Goal: Task Accomplishment & Management: Use online tool/utility

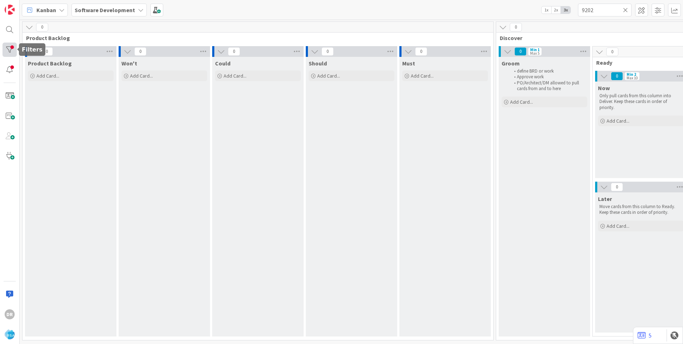
click at [10, 52] on div at bounding box center [9, 49] width 14 height 14
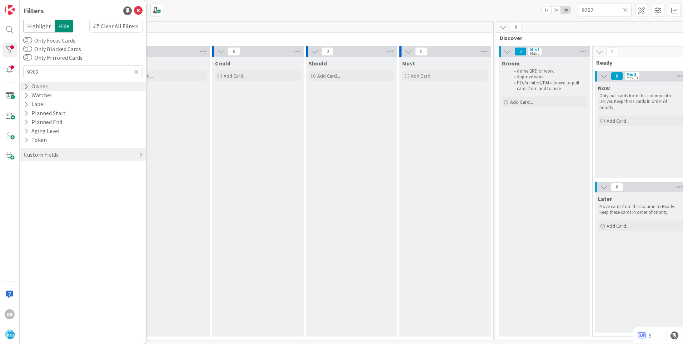
click at [37, 86] on div "Owner" at bounding box center [35, 86] width 25 height 9
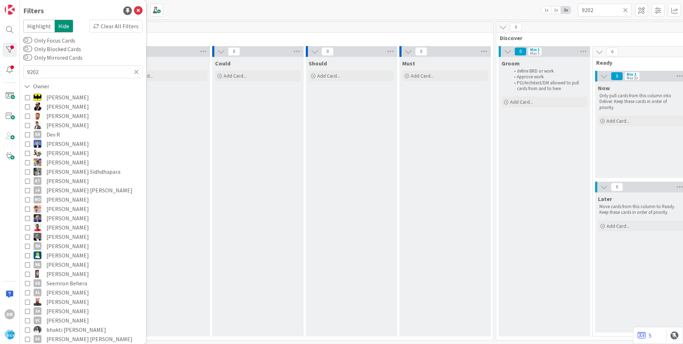
click at [29, 135] on icon at bounding box center [27, 134] width 5 height 5
click at [318, 130] on div "Should Add Card..." at bounding box center [351, 196] width 91 height 279
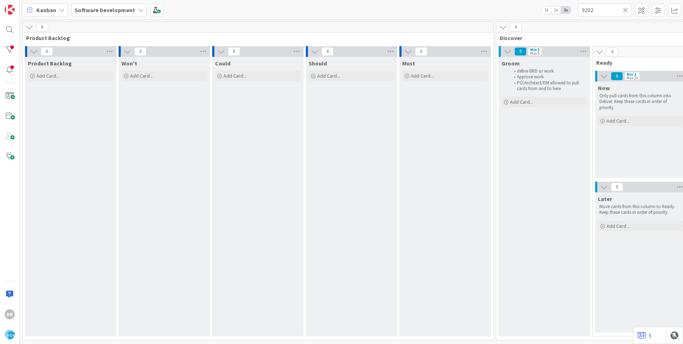
scroll to position [2, 0]
click at [601, 12] on input "9202" at bounding box center [605, 10] width 54 height 13
type input "9"
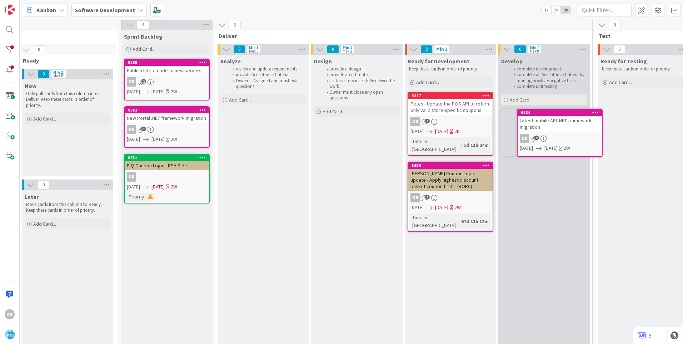
scroll to position [2, 578]
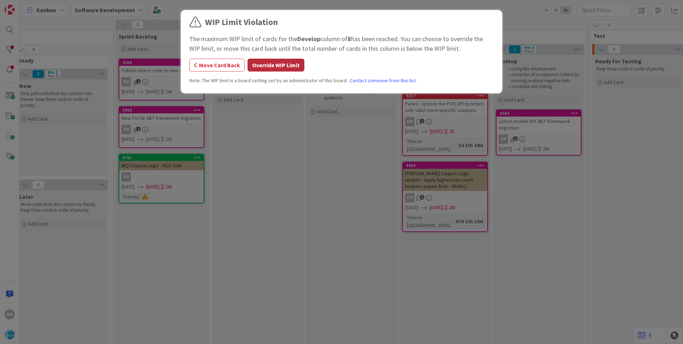
click at [279, 69] on button "Override WIP Limit" at bounding box center [275, 65] width 57 height 13
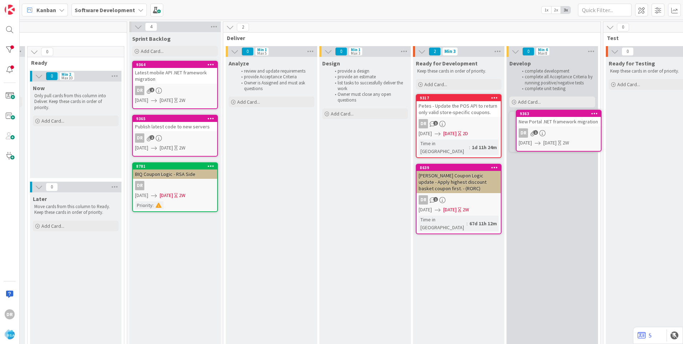
scroll to position [0, 576]
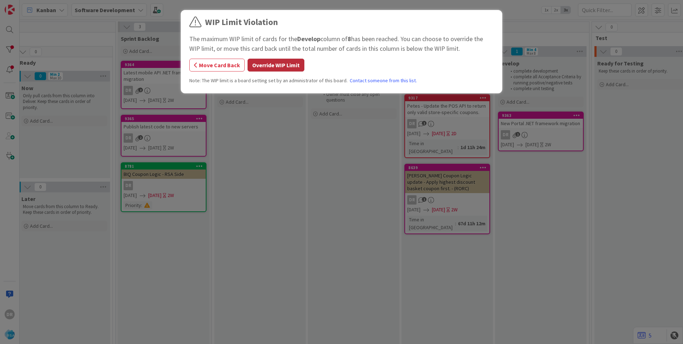
click at [287, 61] on button "Override WIP Limit" at bounding box center [275, 65] width 57 height 13
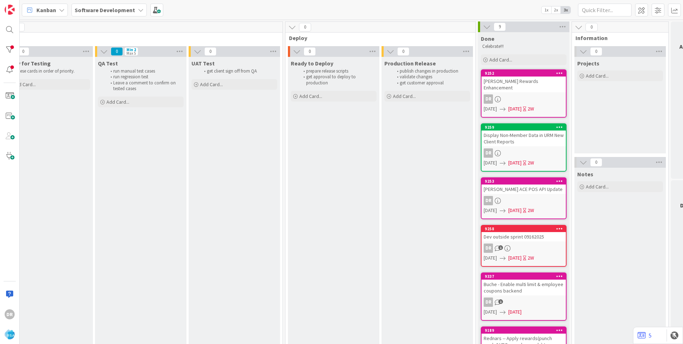
scroll to position [0, 1171]
click at [532, 232] on div "Dev outside sprint 09162025" at bounding box center [521, 236] width 84 height 9
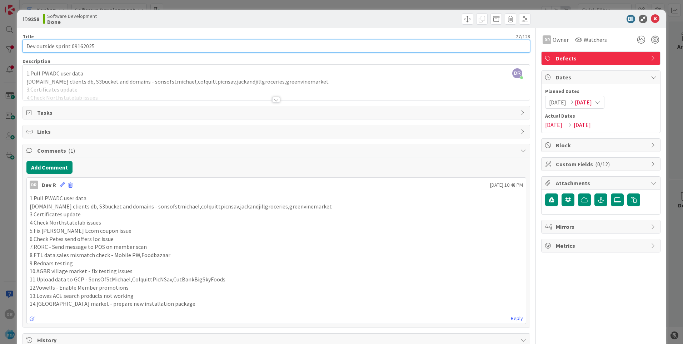
drag, startPoint x: 108, startPoint y: 48, endPoint x: 21, endPoint y: 45, distance: 86.8
click at [21, 45] on div "ID 9258 Software Development Done Title 27 / 128 Dev outside sprint 09162025 De…" at bounding box center [341, 321] width 648 height 622
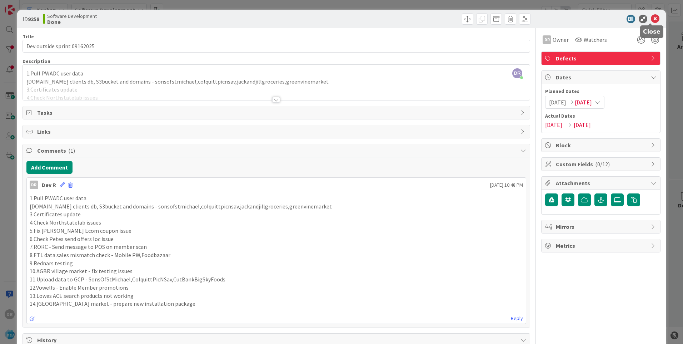
click at [651, 19] on icon at bounding box center [655, 19] width 9 height 9
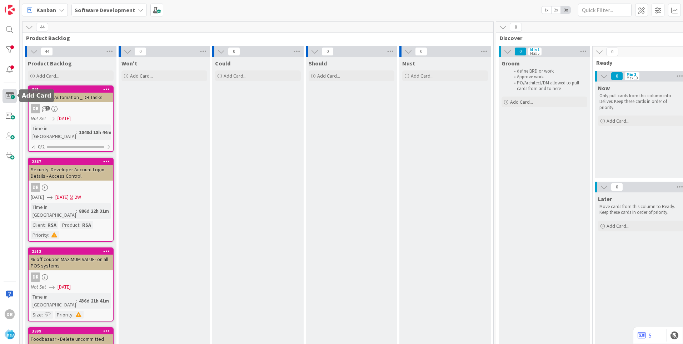
click at [12, 97] on span at bounding box center [9, 96] width 14 height 14
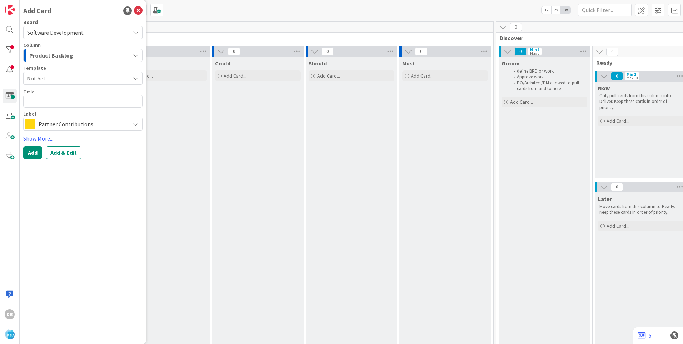
click at [58, 55] on span "Product Backlog" at bounding box center [51, 55] width 44 height 9
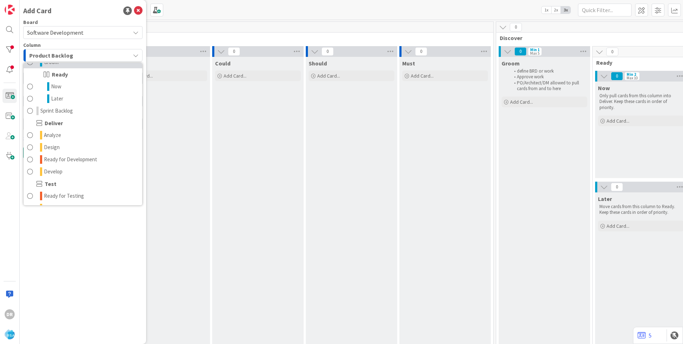
scroll to position [107, 0]
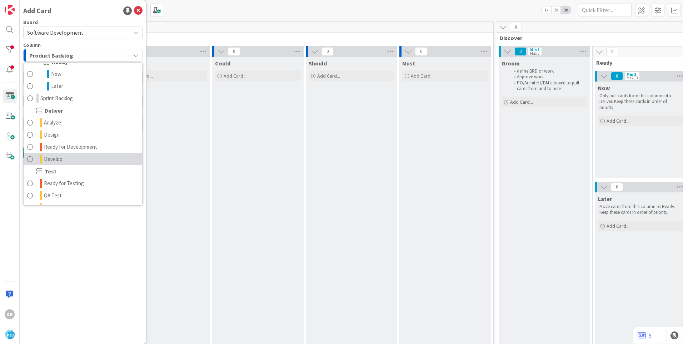
click at [57, 159] on span "Develop" at bounding box center [53, 159] width 19 height 9
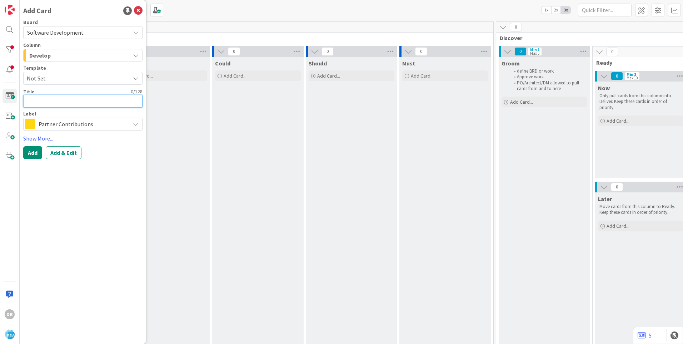
click at [43, 100] on textarea at bounding box center [82, 101] width 119 height 13
paste textarea "Dev outside sprint 09162025"
type textarea "x"
type textarea "Dev outside sprint 09162025"
click at [83, 102] on textarea "Dev outside sprint 09162025" at bounding box center [82, 101] width 119 height 13
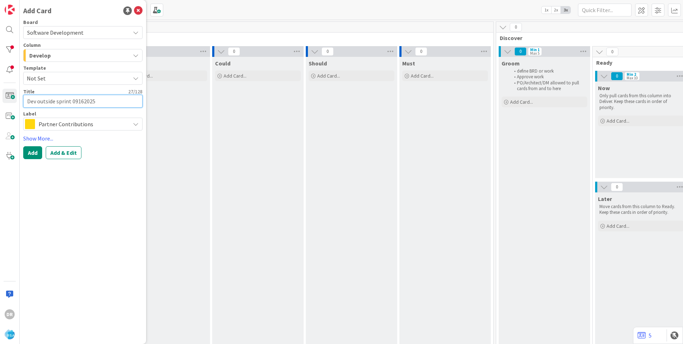
type textarea "x"
type textarea "Dev outside sprint 0912025"
type textarea "x"
type textarea "Dev outside sprint 092025"
type textarea "x"
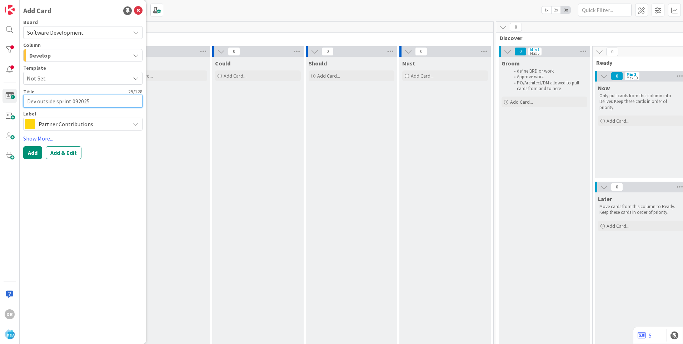
type textarea "Dev outside sprint 0922025"
type textarea "x"
type textarea "Dev outside sprint 09292025"
click at [108, 123] on span "Partner Contributions" at bounding box center [83, 124] width 88 height 10
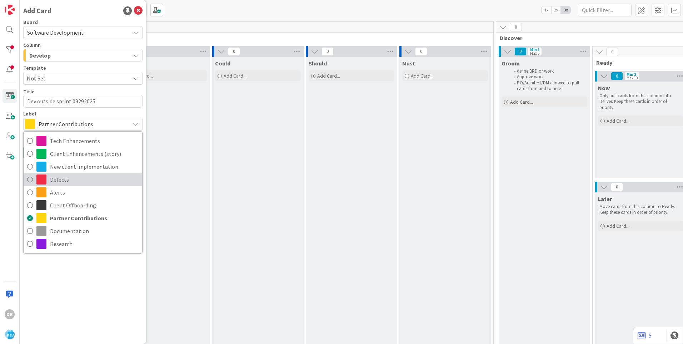
click at [30, 179] on icon at bounding box center [30, 179] width 6 height 11
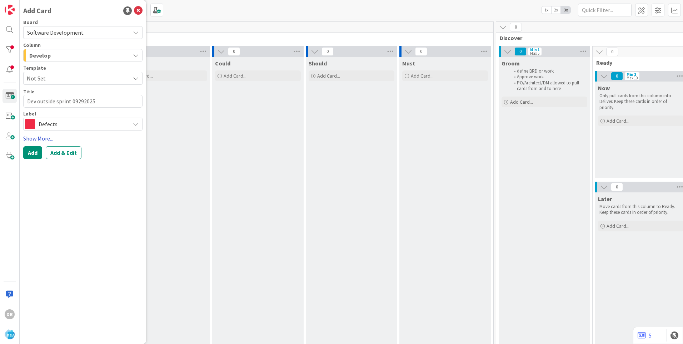
click at [35, 139] on link "Show More..." at bounding box center [82, 138] width 119 height 9
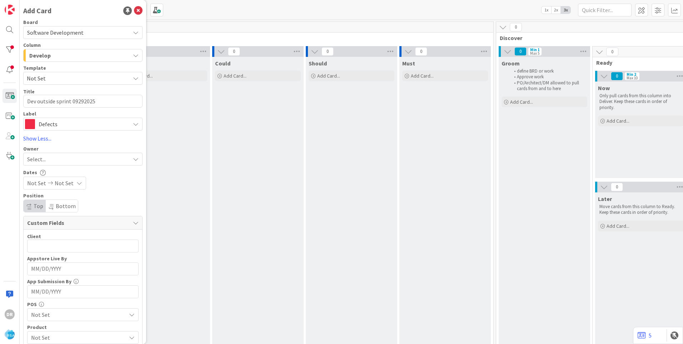
click at [34, 159] on span "Select..." at bounding box center [36, 159] width 19 height 9
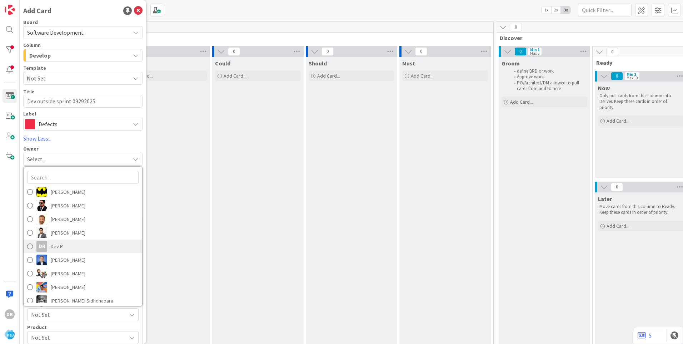
click at [28, 246] on span at bounding box center [30, 246] width 6 height 11
type textarea "x"
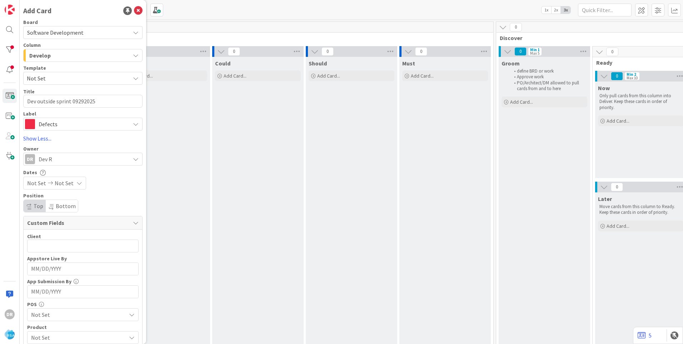
click at [35, 183] on span "Not Set" at bounding box center [36, 183] width 19 height 9
click at [50, 284] on td "29" at bounding box center [52, 286] width 14 height 14
type input "[DATE]"
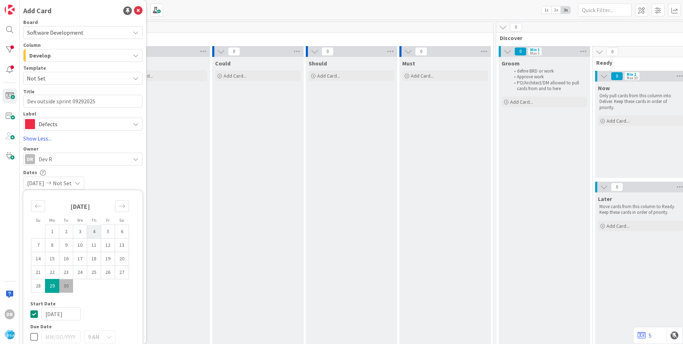
type textarea "x"
click at [123, 204] on icon "Move forward to switch to the next month." at bounding box center [122, 205] width 7 height 7
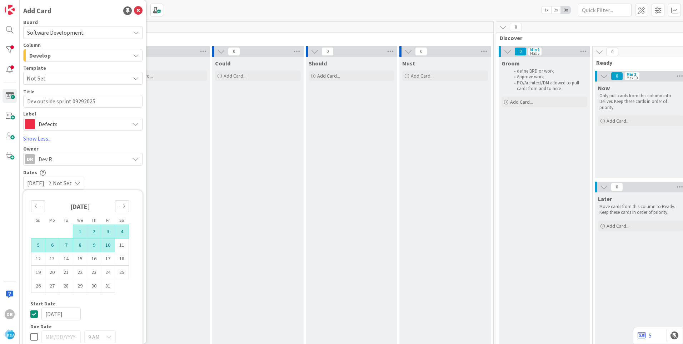
click at [106, 244] on td "10" at bounding box center [108, 245] width 14 height 14
type input "[DATE]"
click at [128, 180] on div "[DATE] [DATE]" at bounding box center [82, 182] width 119 height 13
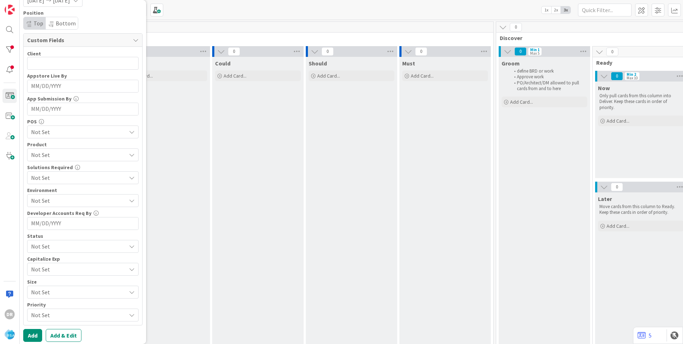
scroll to position [186, 0]
click at [31, 333] on button "Add" at bounding box center [32, 331] width 19 height 13
type textarea "x"
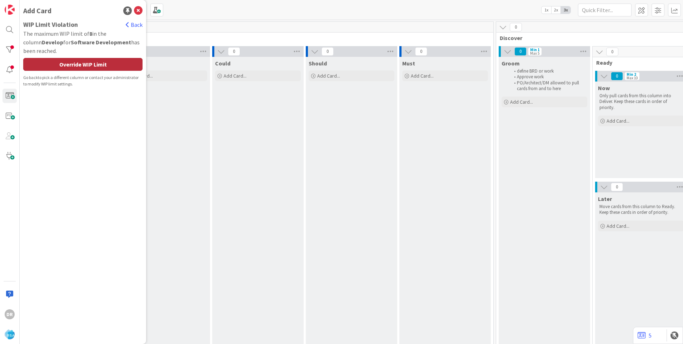
click at [106, 66] on div "Override WIP Limit" at bounding box center [82, 64] width 119 height 13
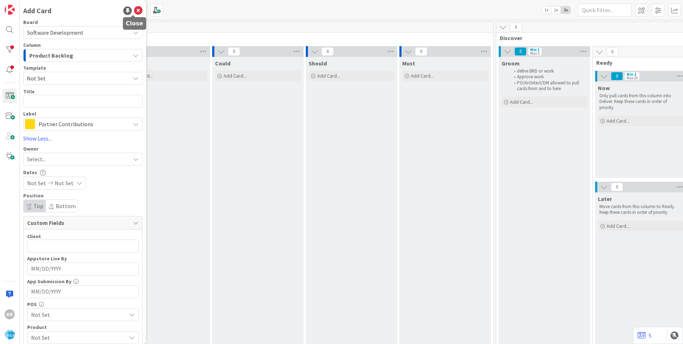
click at [134, 10] on icon at bounding box center [138, 10] width 9 height 9
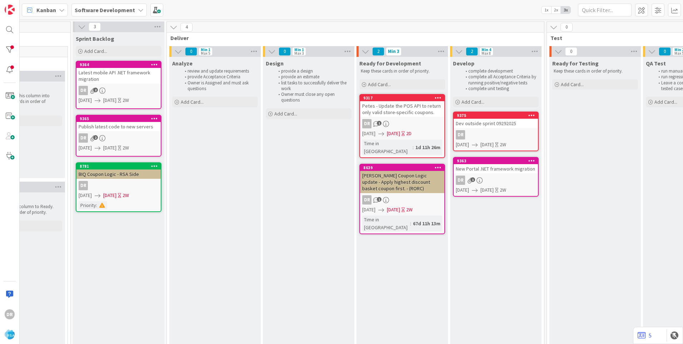
scroll to position [0, 631]
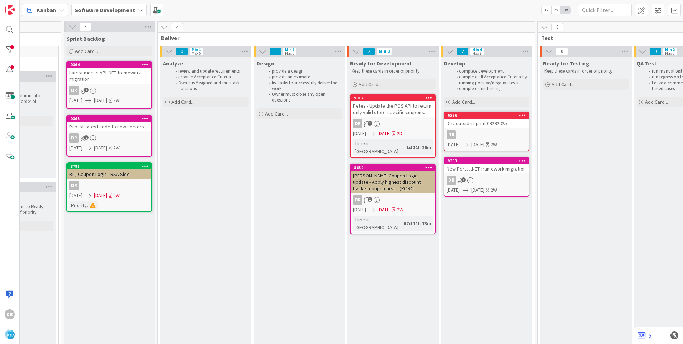
click at [478, 127] on div "Dev outside sprint 09292025" at bounding box center [486, 123] width 84 height 9
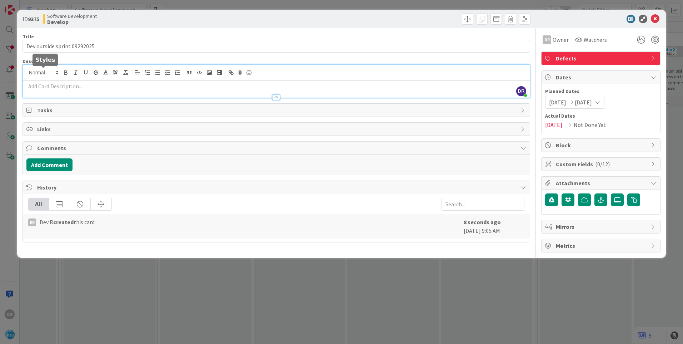
click at [39, 75] on div "DR [PERSON_NAME] just joined" at bounding box center [276, 81] width 507 height 33
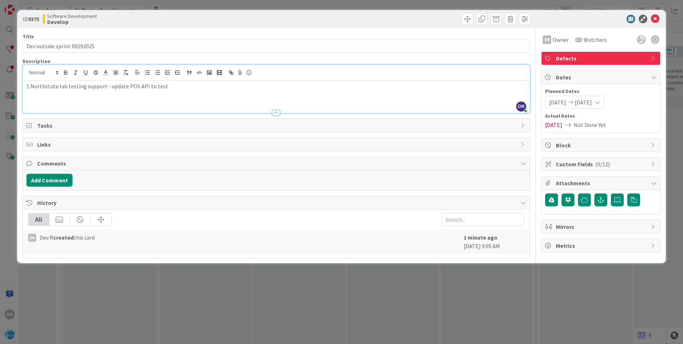
click at [109, 87] on p "1.Northstate lab testing support - update POS API to test" at bounding box center [276, 86] width 500 height 8
click at [201, 87] on p "1.Northstate lab testing support - update POS API to test points balance" at bounding box center [276, 86] width 500 height 8
click at [655, 16] on icon at bounding box center [655, 19] width 9 height 9
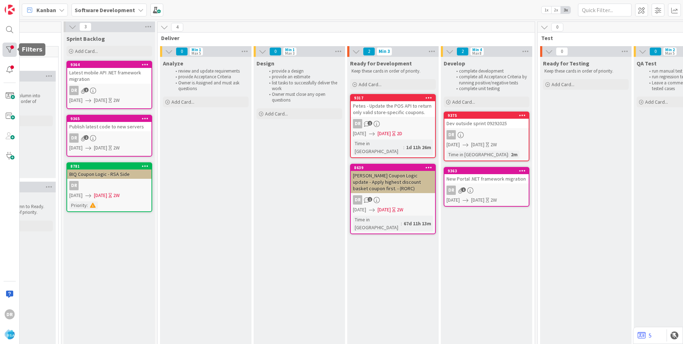
click at [12, 48] on div at bounding box center [9, 49] width 14 height 14
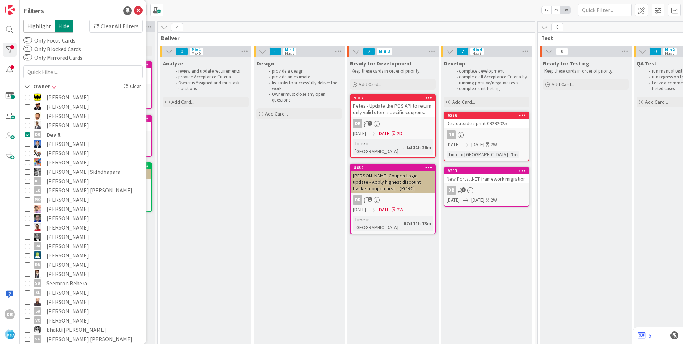
click at [30, 136] on icon at bounding box center [27, 134] width 5 height 5
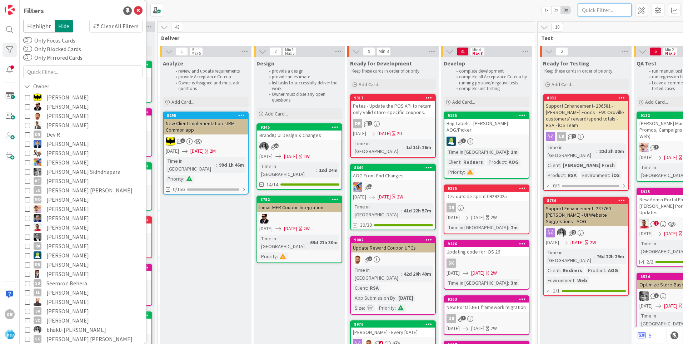
click at [617, 10] on input "text" at bounding box center [605, 10] width 54 height 13
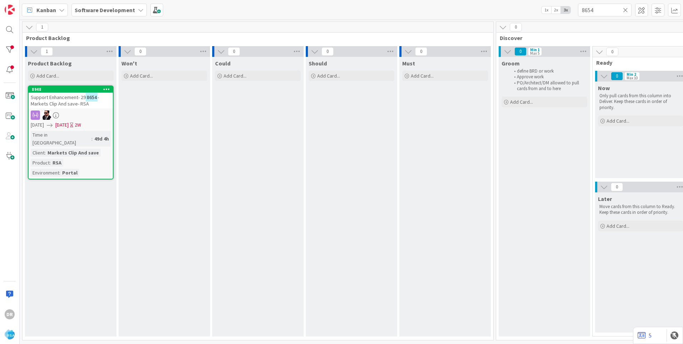
click at [76, 100] on span "Support Enhancement- 29" at bounding box center [58, 97] width 55 height 6
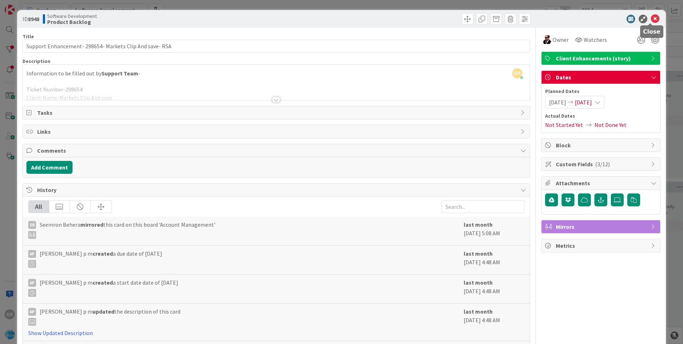
click at [653, 17] on icon at bounding box center [655, 19] width 9 height 9
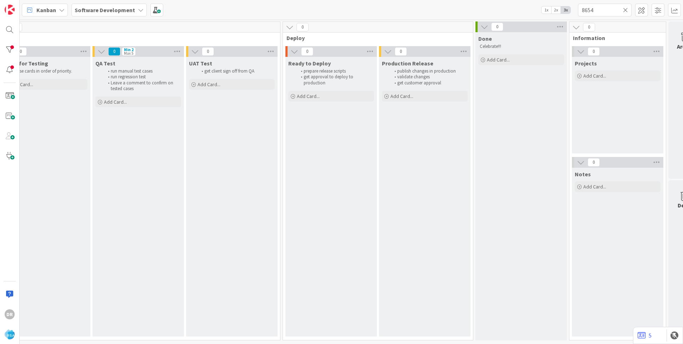
scroll to position [0, 1200]
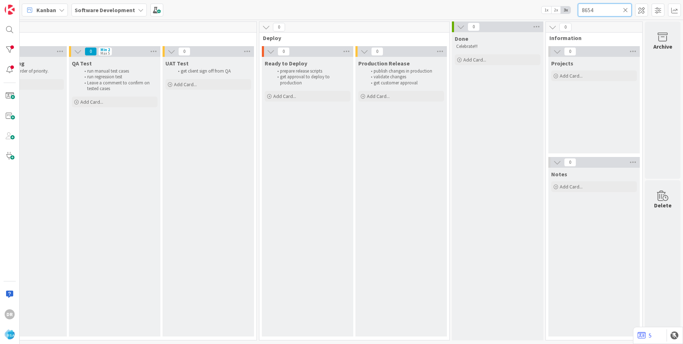
click at [598, 10] on input "8654" at bounding box center [605, 10] width 54 height 13
type input "8"
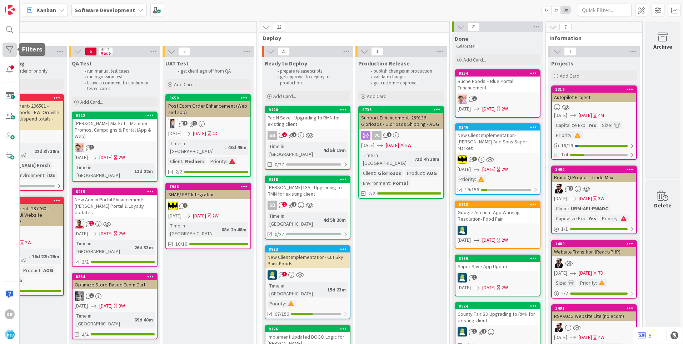
click at [10, 51] on div at bounding box center [9, 49] width 14 height 14
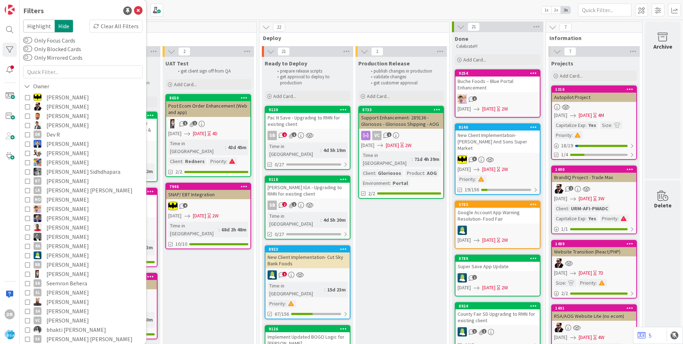
click at [28, 133] on icon at bounding box center [27, 134] width 5 height 5
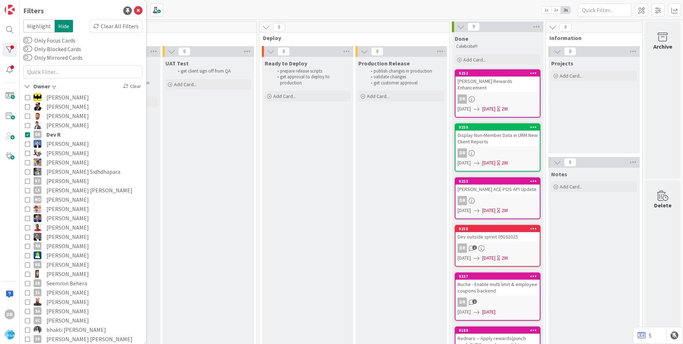
click at [474, 8] on div "Kanban Software Development 1x 2x 3x" at bounding box center [351, 10] width 663 height 20
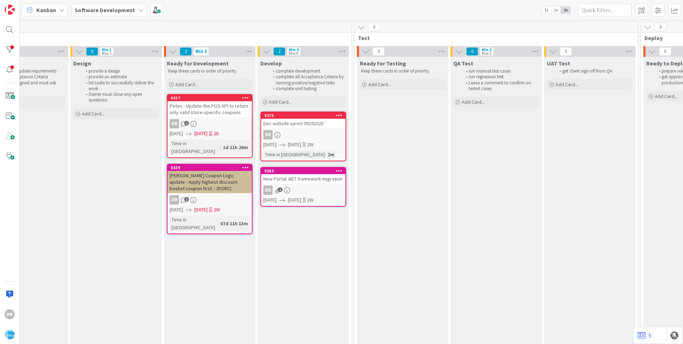
scroll to position [0, 778]
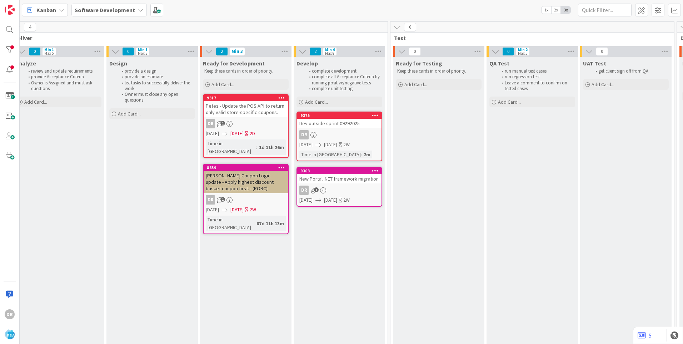
click at [340, 127] on div "Dev outside sprint 09292025" at bounding box center [339, 123] width 84 height 9
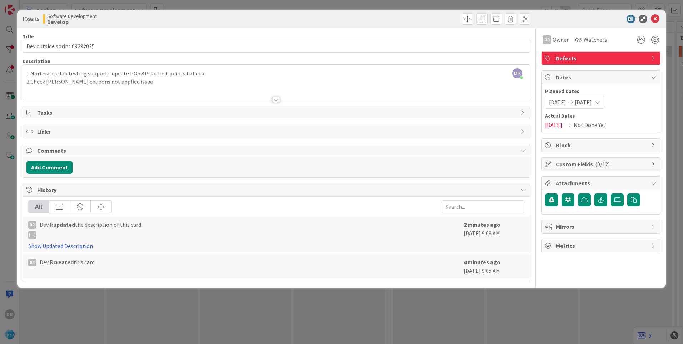
click at [104, 84] on div at bounding box center [276, 91] width 507 height 18
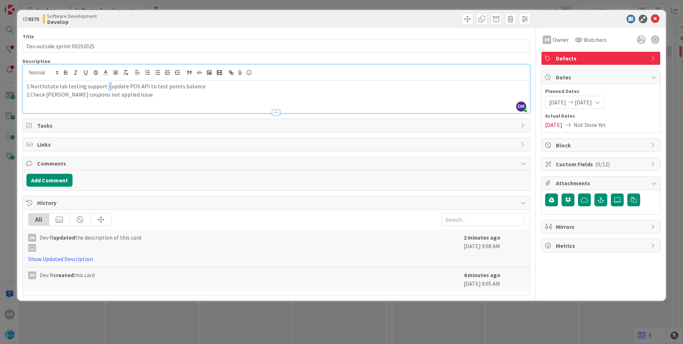
click at [104, 84] on p "1.Northstate lab testing support - update POS API to test points balance" at bounding box center [276, 86] width 500 height 8
click at [103, 95] on p "2.Check [PERSON_NAME] coupons not applied issue" at bounding box center [276, 94] width 500 height 8
click at [125, 96] on p "2.Check [PERSON_NAME] coupons not applied issue" at bounding box center [276, 94] width 500 height 8
click at [52, 96] on p "2.Check [PERSON_NAME] coupons not applied issue" at bounding box center [276, 94] width 500 height 8
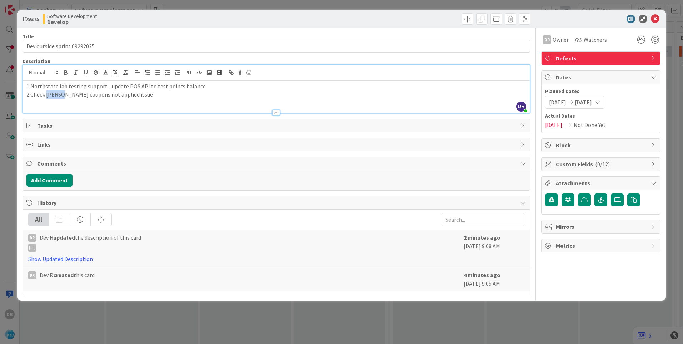
click at [52, 96] on p "2.Check [PERSON_NAME] coupons not applied issue" at bounding box center [276, 94] width 500 height 8
click at [31, 94] on p "2.Check coupons not applied issue" at bounding box center [276, 94] width 500 height 8
copy div "1.Northstate lab testing support - update POS API to test points balance 2. [PE…"
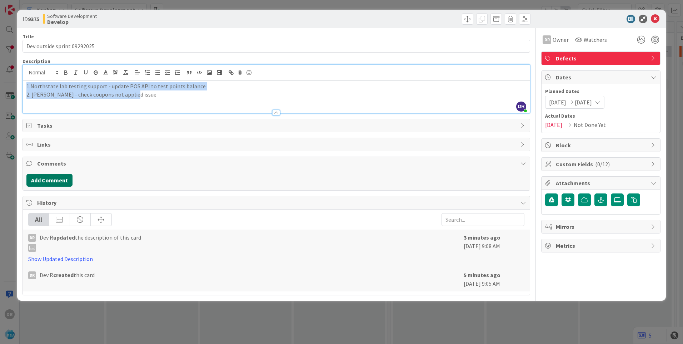
click at [54, 182] on button "Add Comment" at bounding box center [49, 180] width 46 height 13
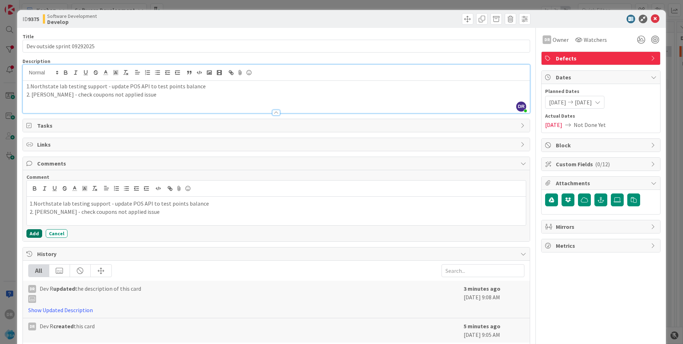
click at [37, 233] on button "Add" at bounding box center [34, 233] width 16 height 9
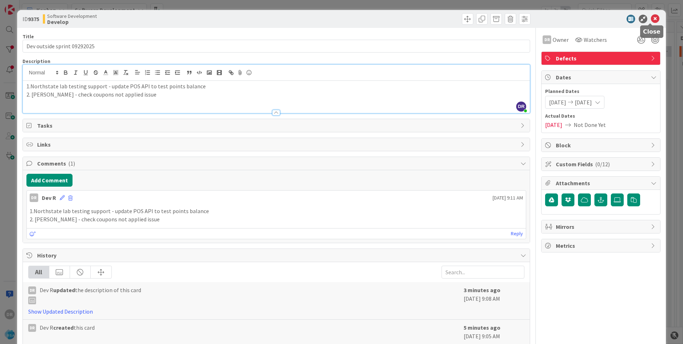
click at [651, 19] on icon at bounding box center [655, 19] width 9 height 9
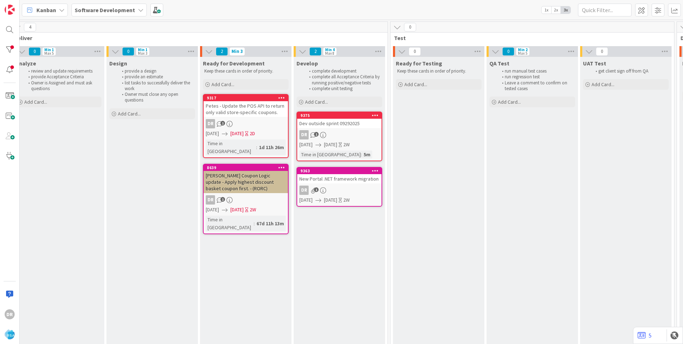
click at [342, 179] on div "New Portal .NET framework migration" at bounding box center [339, 178] width 84 height 9
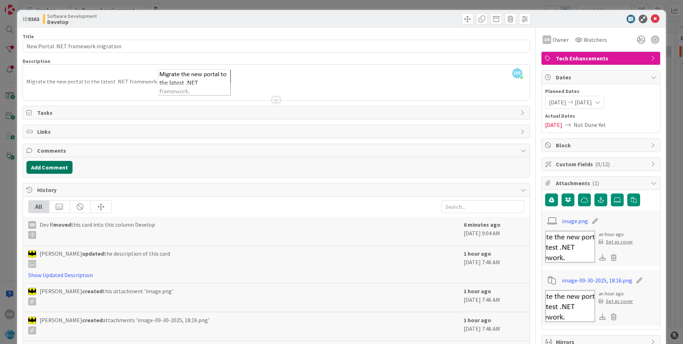
click at [59, 167] on button "Add Comment" at bounding box center [49, 167] width 46 height 13
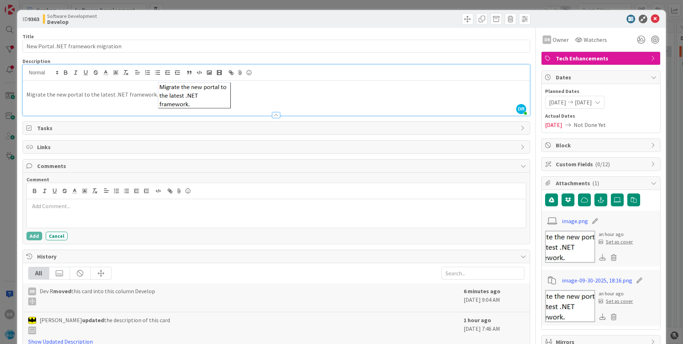
click at [78, 77] on div "DR [PERSON_NAME] just joined Migrate the new portal to the latest .NET framewor…" at bounding box center [276, 90] width 507 height 51
click at [45, 207] on p at bounding box center [276, 206] width 493 height 8
click at [36, 235] on button "Add" at bounding box center [34, 235] width 16 height 9
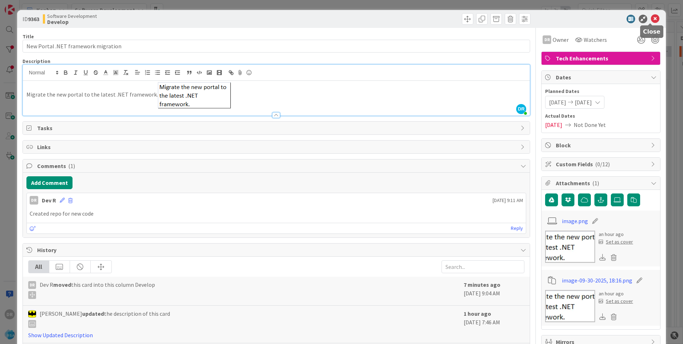
click at [651, 19] on icon at bounding box center [655, 19] width 9 height 9
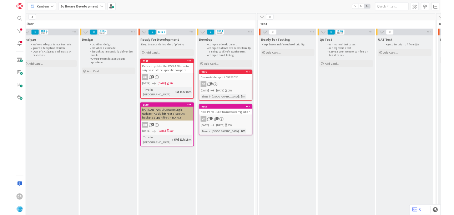
scroll to position [0, 778]
